Goal: Task Accomplishment & Management: Complete application form

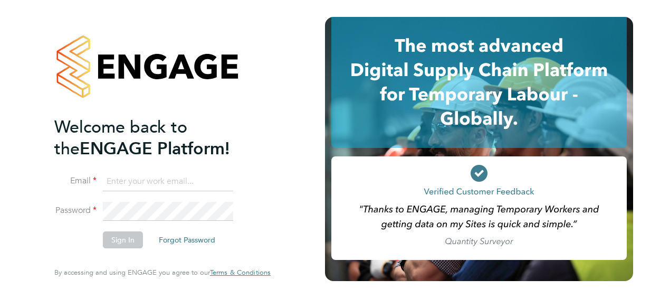
click at [144, 182] on input at bounding box center [168, 181] width 130 height 19
type input "[PERSON_NAME][EMAIL_ADDRESS][DOMAIN_NAME]"
click at [119, 234] on button "Sign In" at bounding box center [123, 239] width 40 height 17
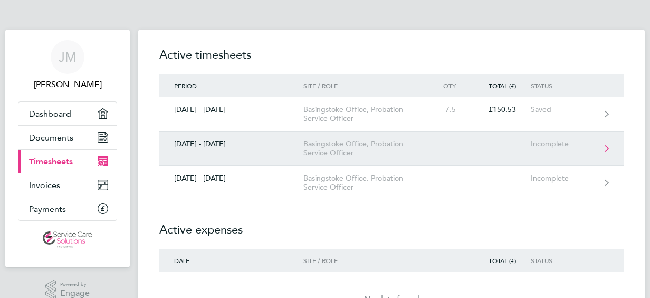
click at [454, 146] on link "[DATE] - [DATE] [GEOGRAPHIC_DATA] Office, Probation Service Officer Incomplete" at bounding box center [391, 148] width 465 height 34
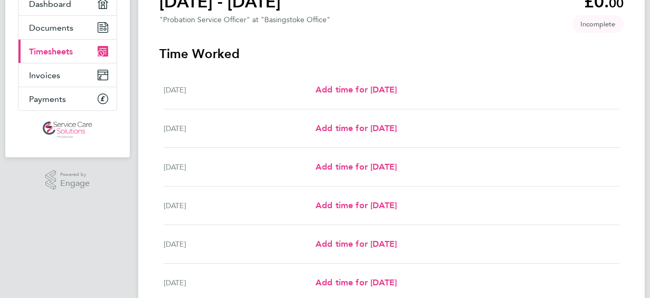
scroll to position [109, 0]
click at [369, 92] on span "Add time for [DATE]" at bounding box center [356, 90] width 81 height 10
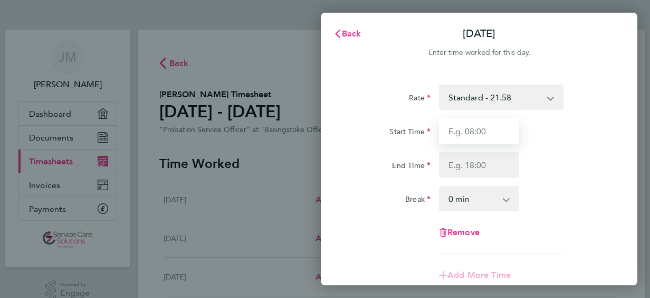
click at [458, 135] on input "Start Time" at bounding box center [479, 130] width 80 height 25
type input "09:00"
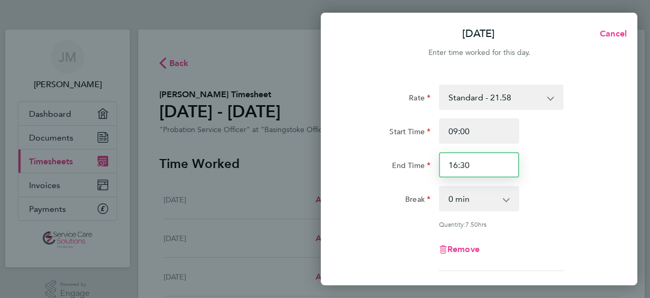
click at [468, 166] on input "16:30" at bounding box center [479, 164] width 80 height 25
type input "17:00"
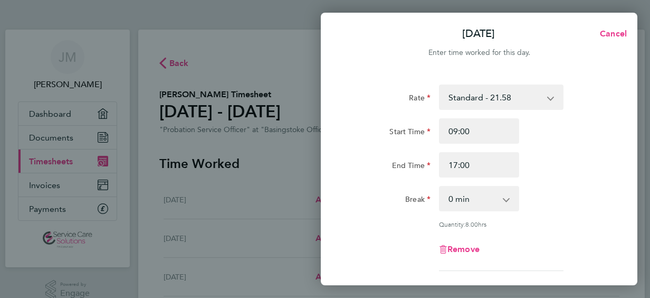
click at [506, 199] on app-icon-cross-button at bounding box center [512, 198] width 13 height 23
click at [502, 201] on select "0 min 15 min 30 min 45 min 60 min 75 min 90 min" at bounding box center [472, 198] width 65 height 23
select select "30"
click at [440, 187] on select "0 min 15 min 30 min 45 min 60 min 75 min 90 min" at bounding box center [472, 198] width 65 height 23
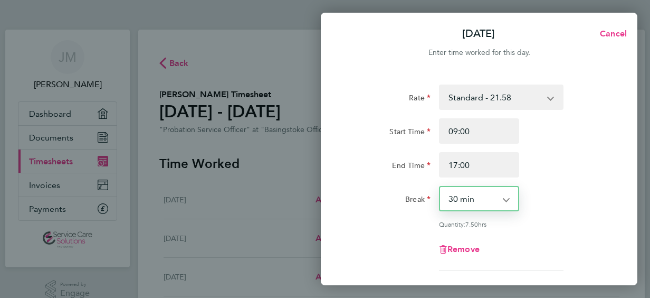
scroll to position [179, 0]
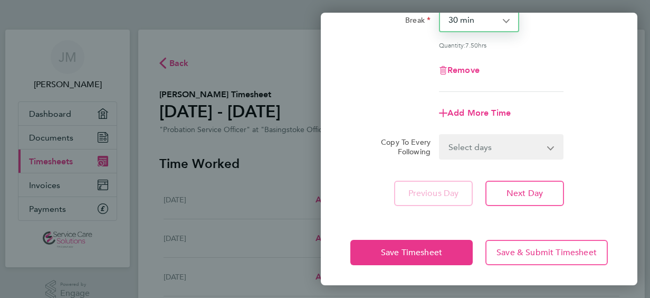
click at [549, 150] on select "Select days Day Weekday (Mon-Fri) Weekend (Sat-Sun) Tuesday Wednesday Thursday …" at bounding box center [495, 146] width 111 height 23
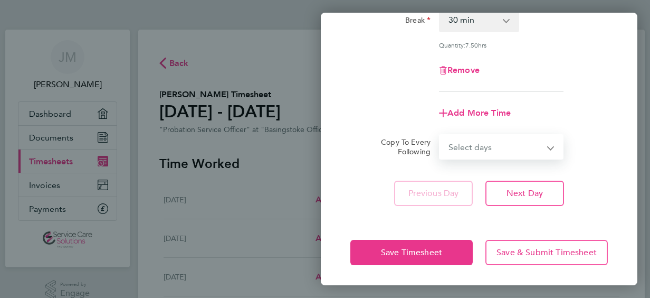
select select "WEEKDAY"
click at [440, 135] on select "Select days Day Weekday (Mon-Fri) Weekend (Sat-Sun) Tuesday Wednesday Thursday …" at bounding box center [495, 146] width 111 height 23
select select "2025-08-24"
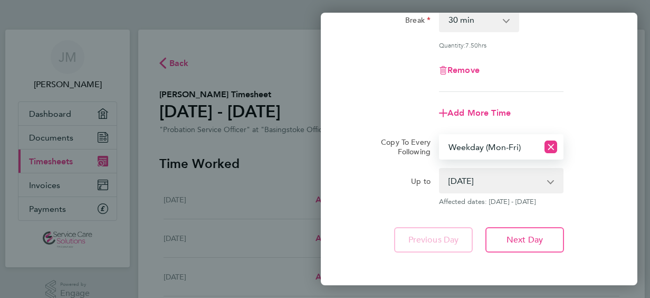
scroll to position [225, 0]
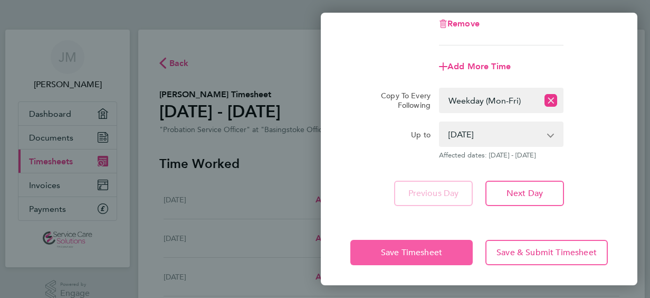
click at [397, 250] on span "Save Timesheet" at bounding box center [411, 252] width 61 height 11
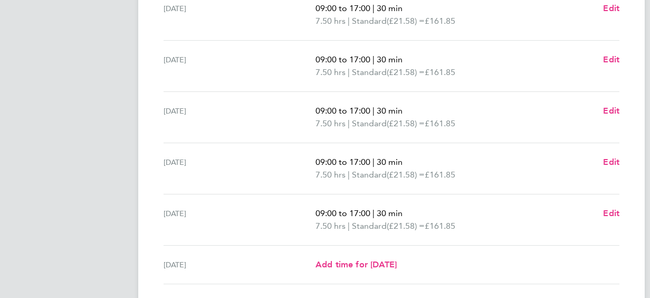
scroll to position [305, 0]
click at [612, 208] on span "Edit" at bounding box center [611, 212] width 16 height 10
select select "30"
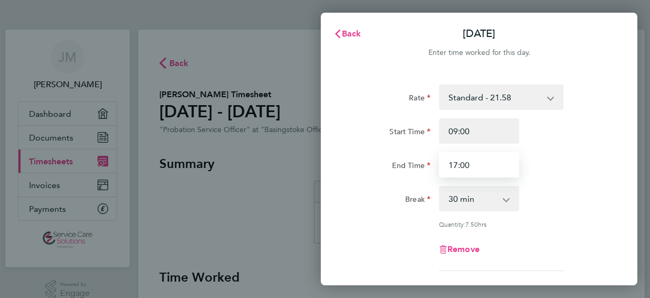
click at [458, 164] on input "17:00" at bounding box center [479, 164] width 80 height 25
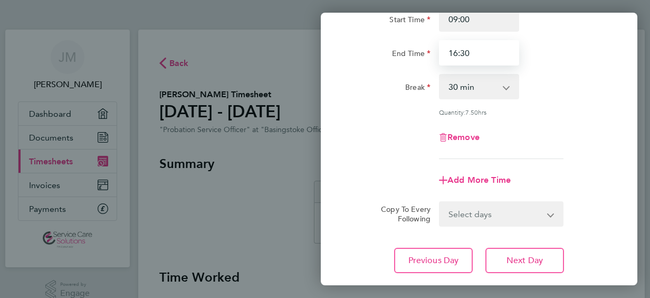
scroll to position [179, 0]
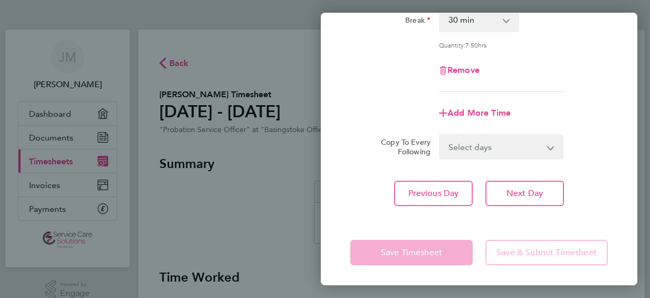
type input "16:30"
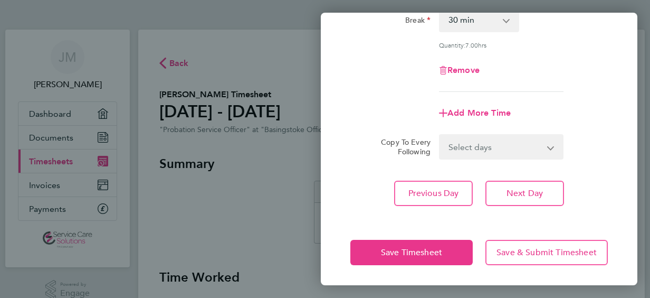
click at [422, 244] on app-form-button "Save Timesheet" at bounding box center [415, 252] width 129 height 25
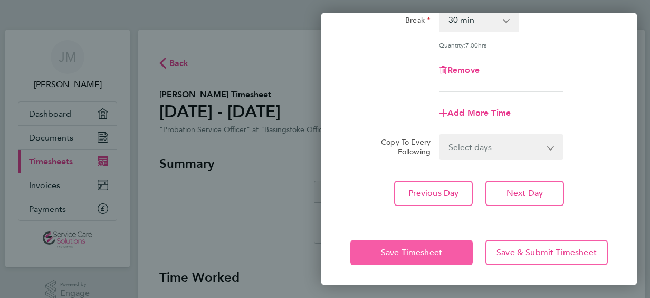
click at [422, 244] on button "Save Timesheet" at bounding box center [412, 252] width 122 height 25
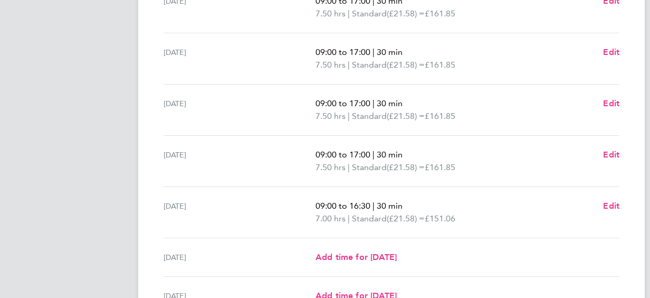
scroll to position [303, 0]
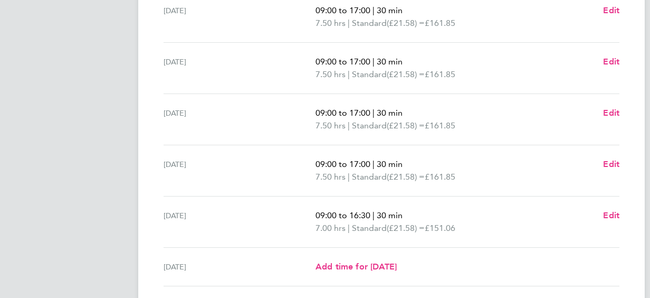
click at [263, 260] on div "Sat 23 Aug" at bounding box center [240, 266] width 152 height 13
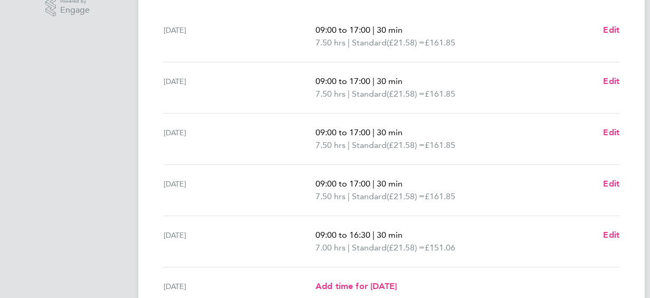
scroll to position [421, 0]
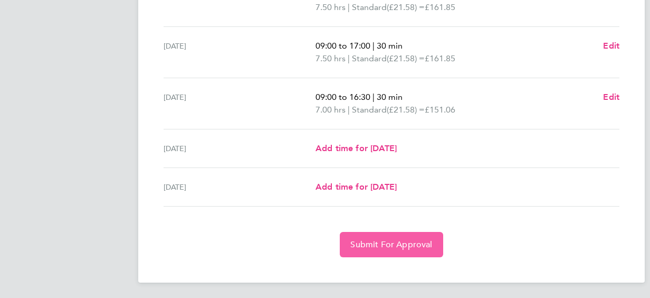
click at [373, 239] on span "Submit For Approval" at bounding box center [392, 244] width 82 height 11
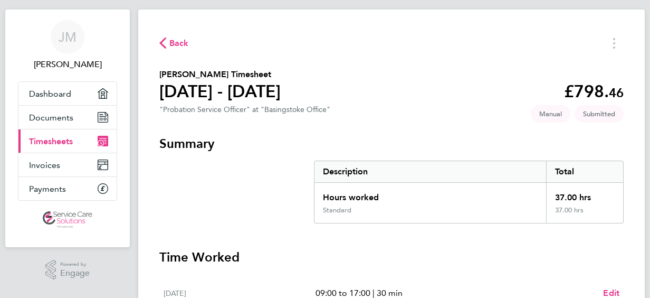
scroll to position [0, 0]
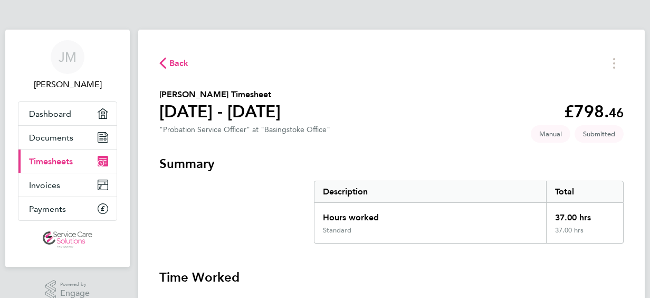
select select "30"
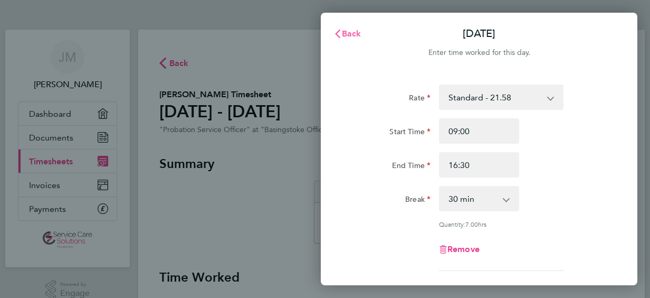
click at [350, 31] on span "Back" at bounding box center [352, 34] width 20 height 10
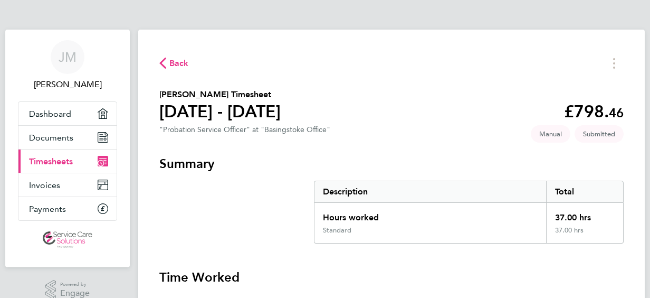
select select "30"
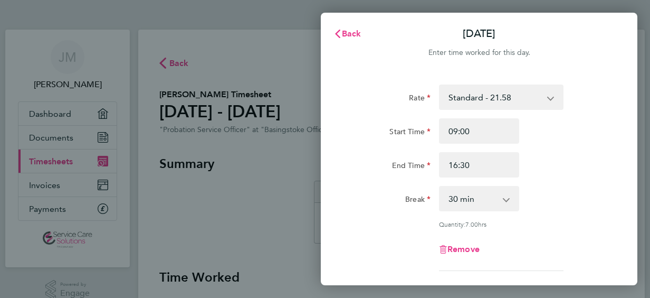
click at [47, 139] on div "Back Fri 22 Aug Enter time worked for this day. Rate Standard - 21.58 Start Tim…" at bounding box center [325, 149] width 650 height 298
click at [345, 28] on button "Back" at bounding box center [347, 33] width 49 height 21
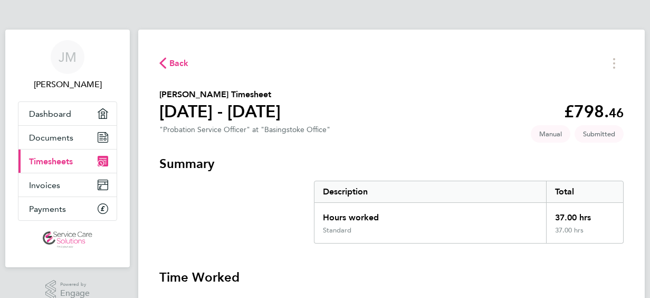
click at [42, 156] on span "Timesheets" at bounding box center [51, 161] width 44 height 10
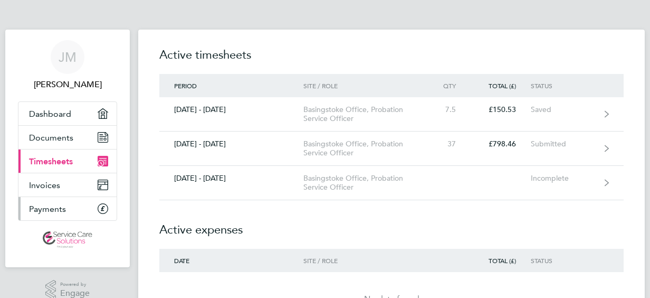
click at [43, 204] on span "Payments" at bounding box center [47, 209] width 37 height 10
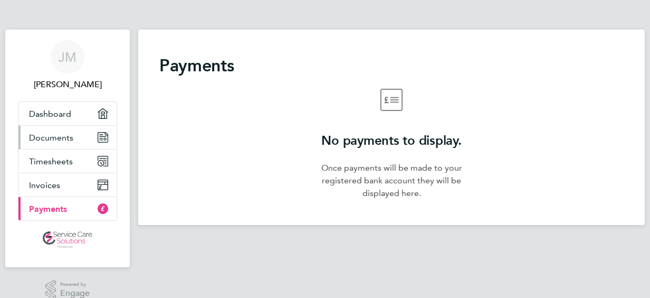
click at [54, 135] on span "Documents" at bounding box center [51, 138] width 44 height 10
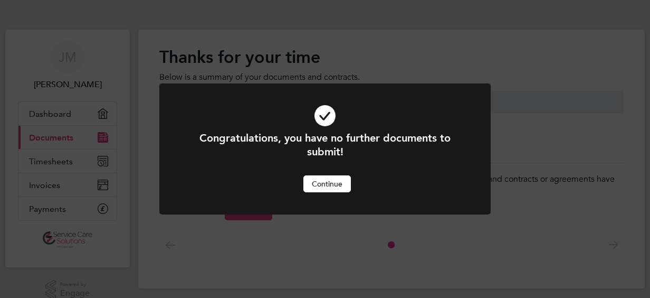
click at [322, 180] on button "Continue" at bounding box center [328, 183] width 48 height 17
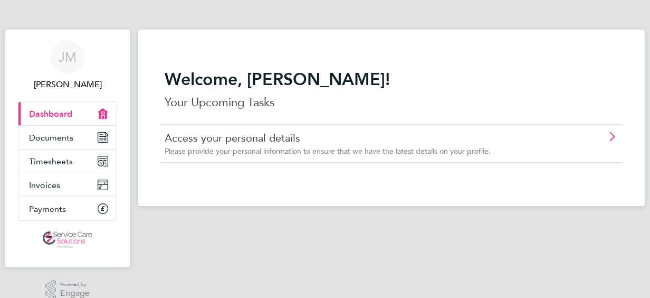
click at [38, 110] on span "Dashboard" at bounding box center [50, 114] width 43 height 10
click at [34, 133] on span "Documents" at bounding box center [51, 138] width 44 height 10
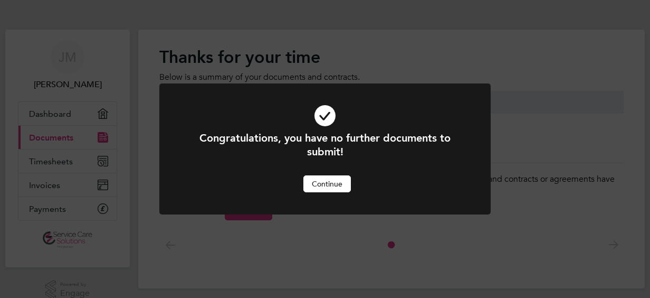
click at [334, 182] on button "Continue" at bounding box center [328, 183] width 48 height 17
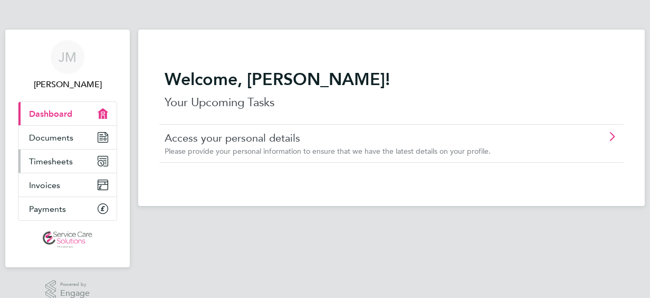
click at [57, 157] on span "Timesheets" at bounding box center [51, 161] width 44 height 10
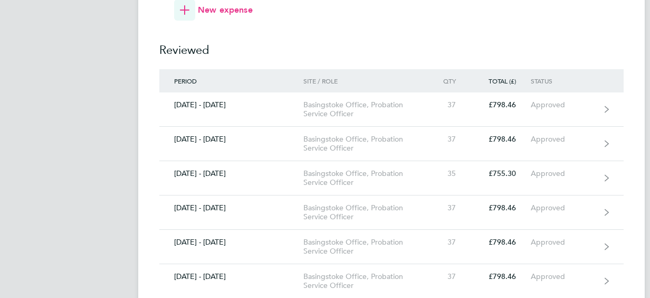
scroll to position [334, 0]
